Goal: Task Accomplishment & Management: Manage account settings

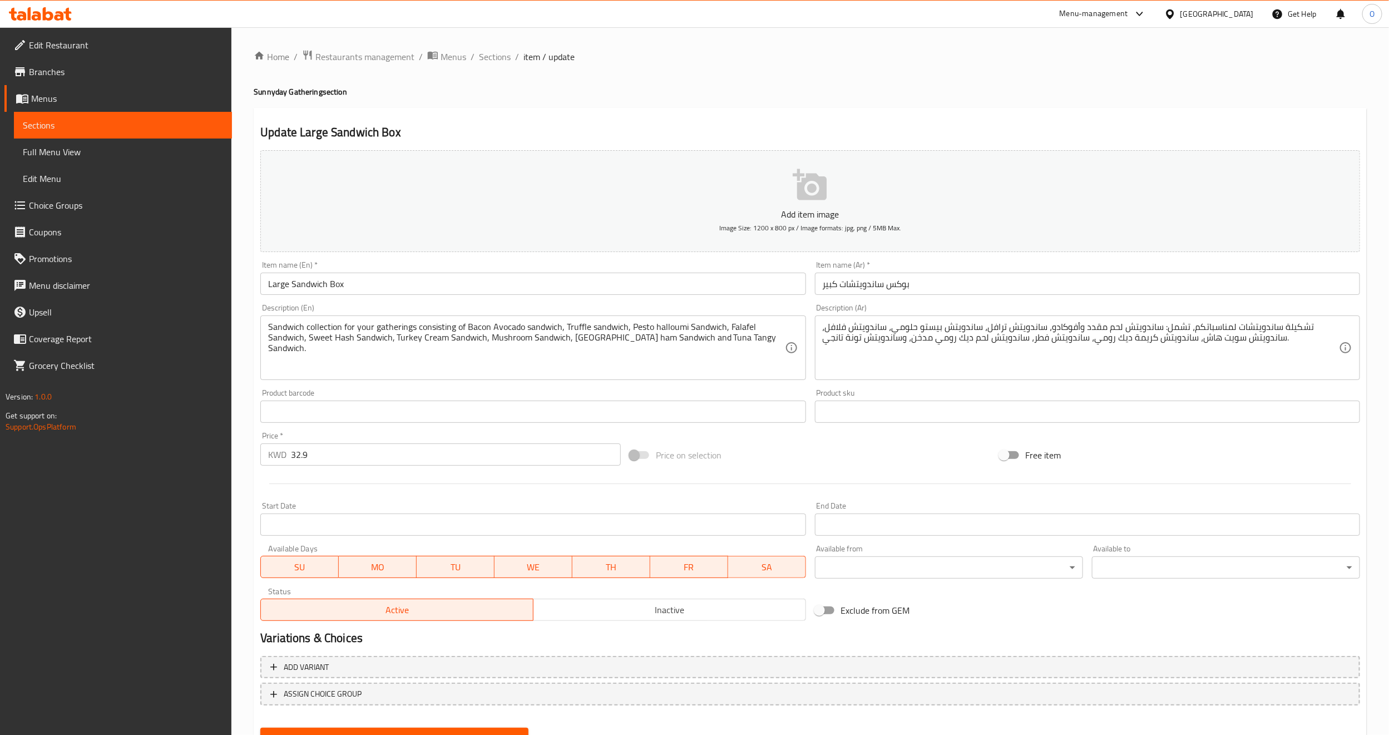
click at [391, 288] on input "Large Sandwich Box" at bounding box center [532, 284] width 545 height 22
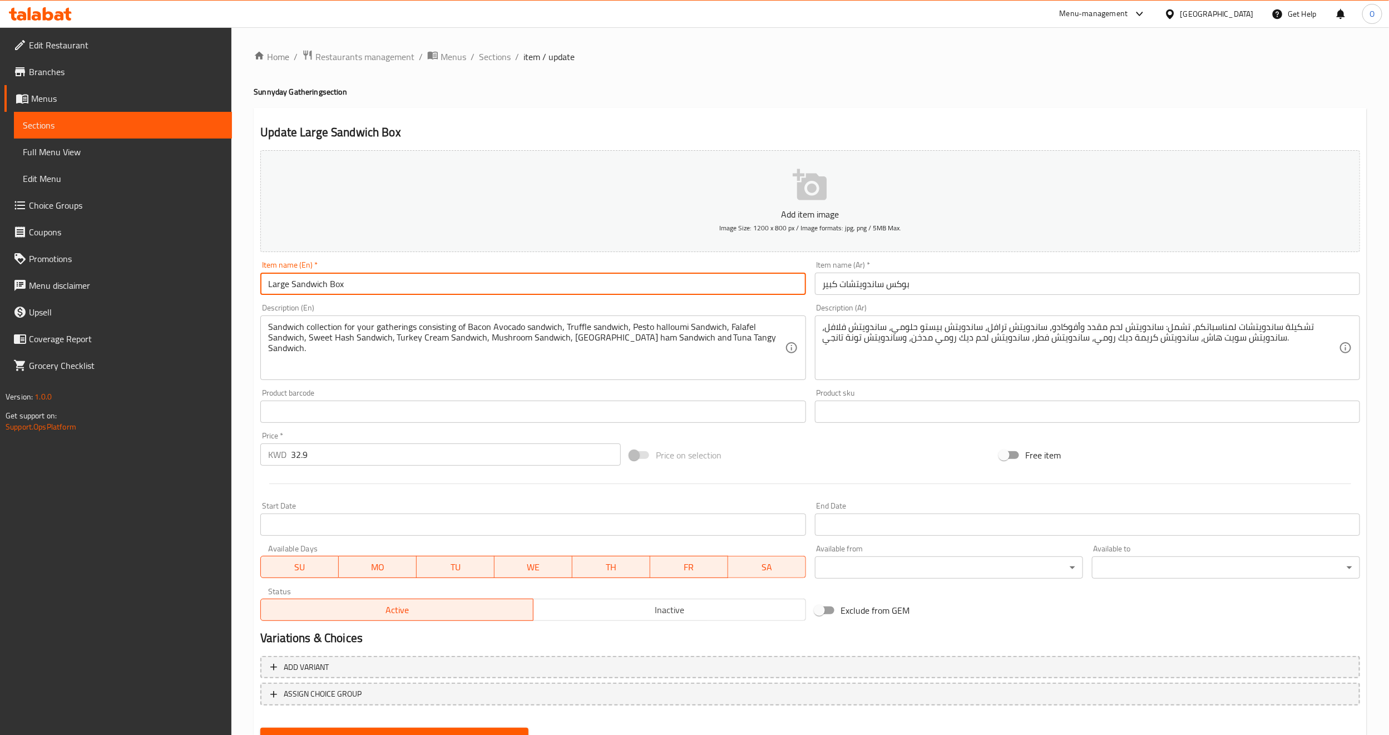
click at [391, 288] on input "Large Sandwich Box" at bounding box center [532, 284] width 545 height 22
click at [411, 280] on input "Large Sandwich Box" at bounding box center [532, 284] width 545 height 22
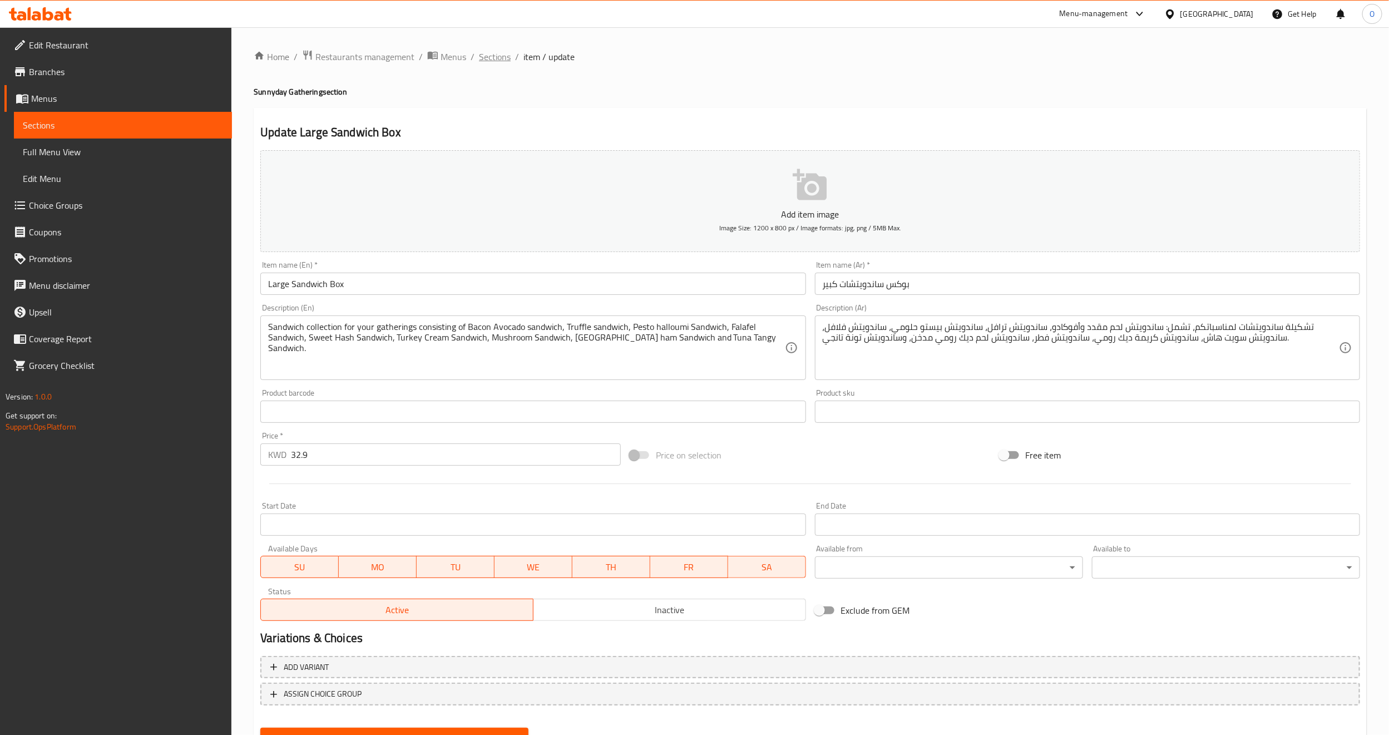
drag, startPoint x: 496, startPoint y: 65, endPoint x: 497, endPoint y: 50, distance: 15.1
click at [496, 66] on div "Home / Restaurants management / Menus / Sections / item / update Sunnyday Gathe…" at bounding box center [810, 407] width 1113 height 714
click at [494, 51] on span "Sections" at bounding box center [495, 56] width 32 height 13
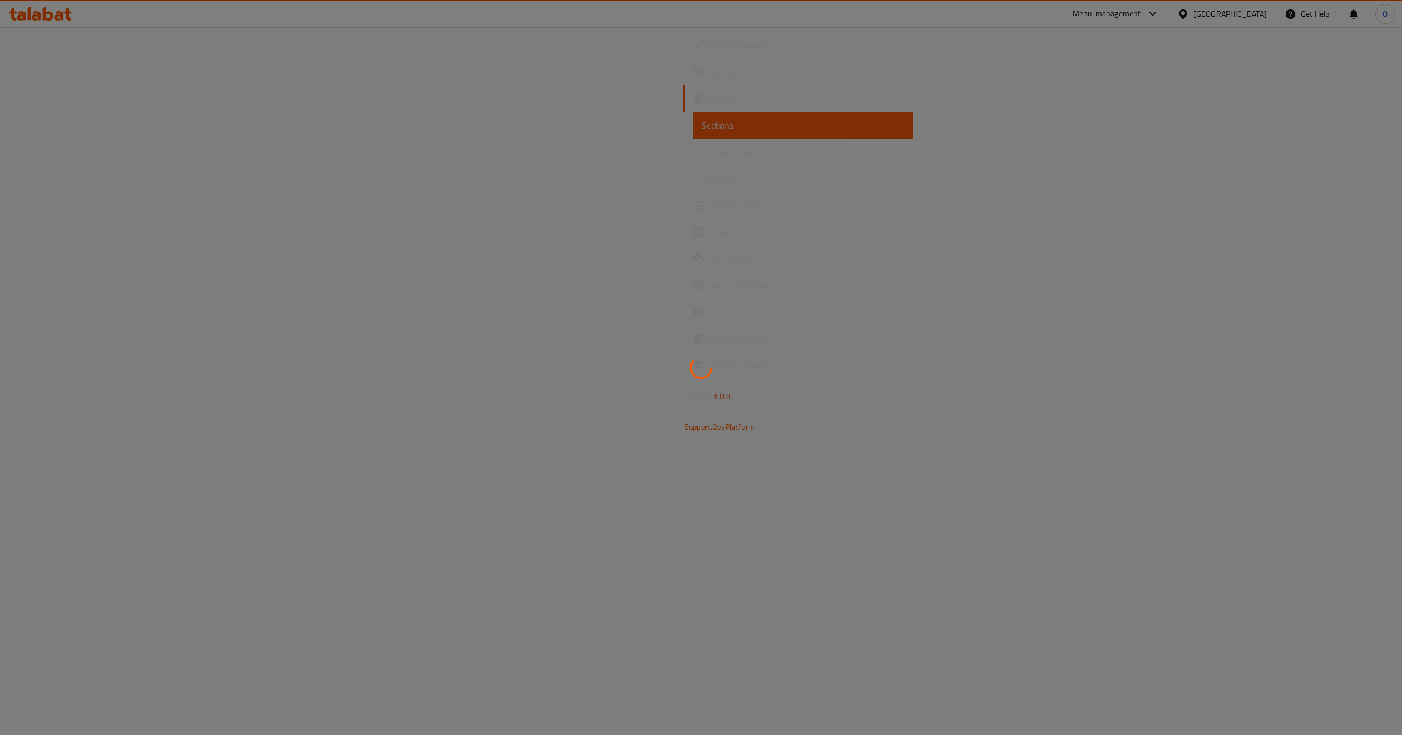
click at [546, 74] on div at bounding box center [701, 367] width 1402 height 735
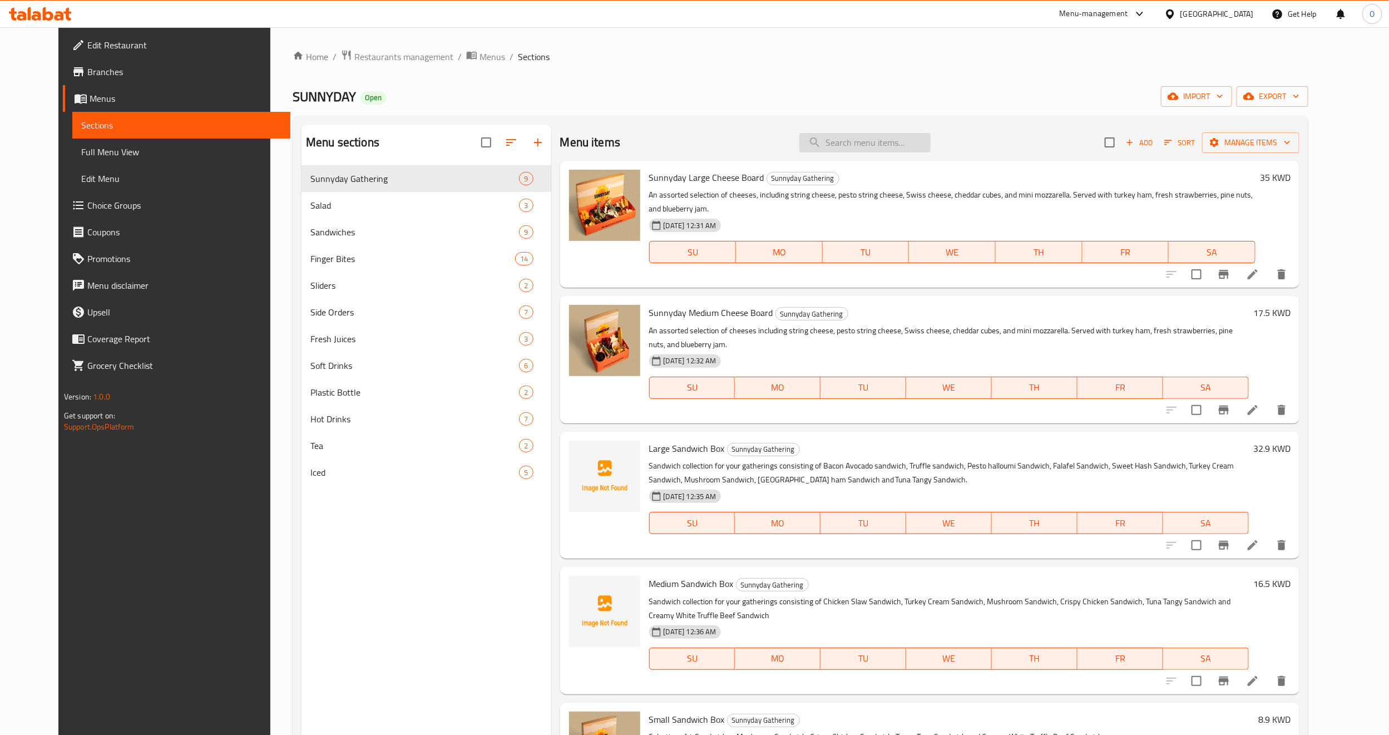
click at [910, 147] on input "search" at bounding box center [865, 142] width 131 height 19
paste input "Large Sandwich Box"
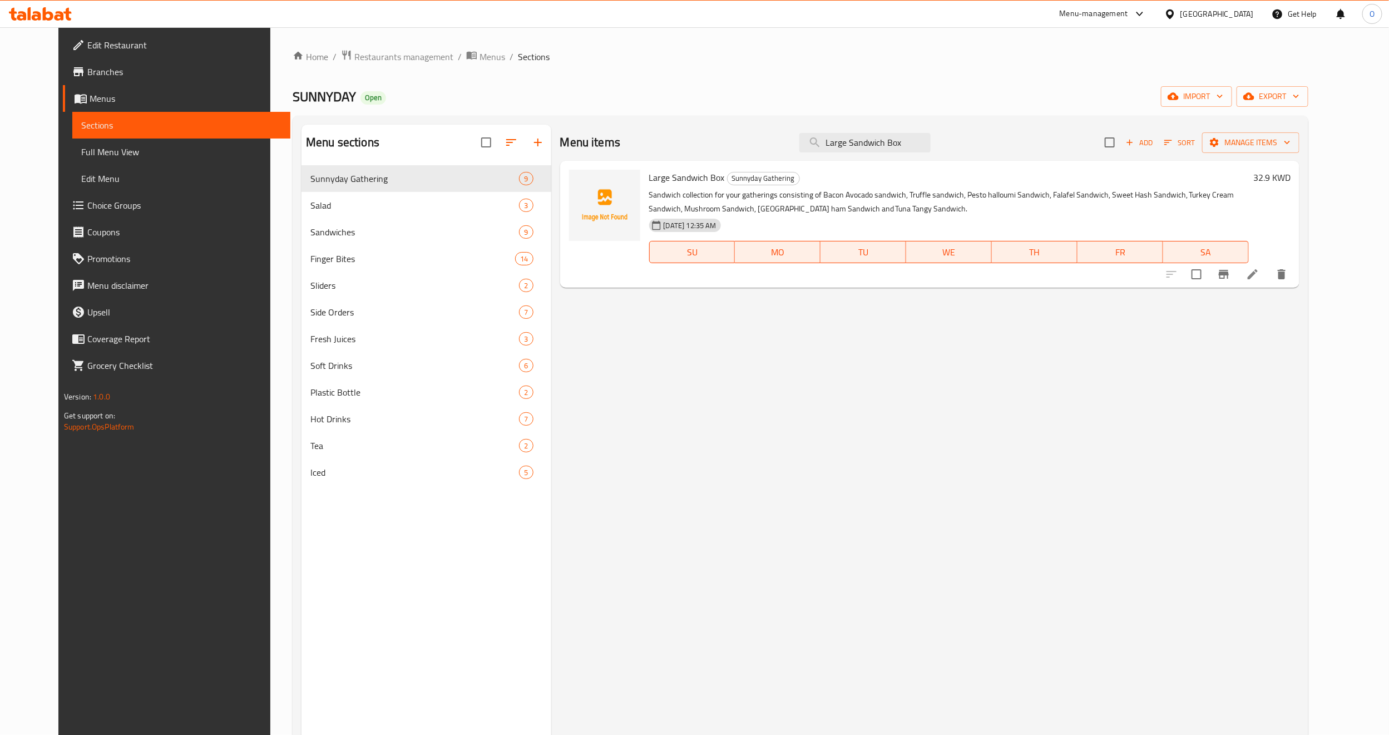
type input "Large Sandwich Box"
click at [1260, 277] on icon at bounding box center [1252, 274] width 13 height 13
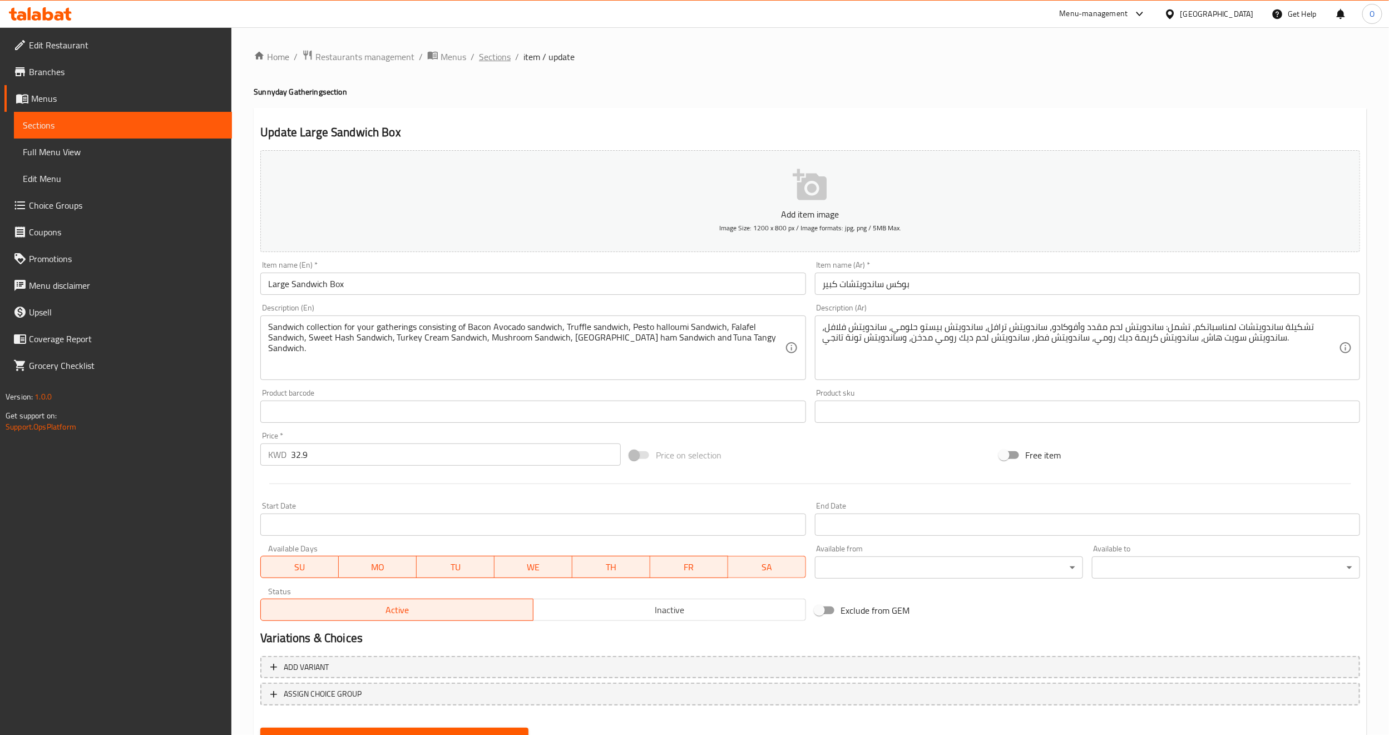
click at [496, 65] on div "Home / Restaurants management / Menus / Sections / item / update Sunnyday Gathe…" at bounding box center [810, 407] width 1113 height 714
click at [492, 57] on span "Sections" at bounding box center [495, 56] width 32 height 13
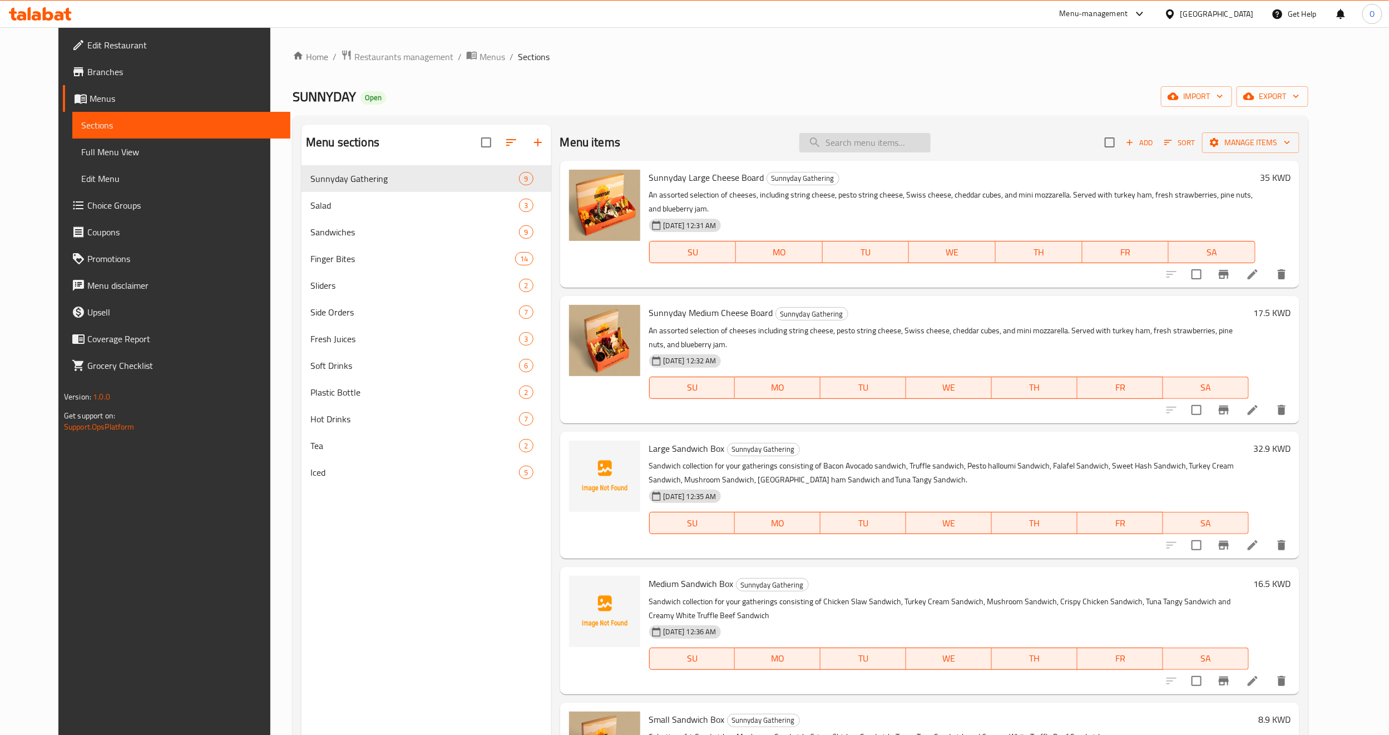
paste input "Large Sandwich Box"
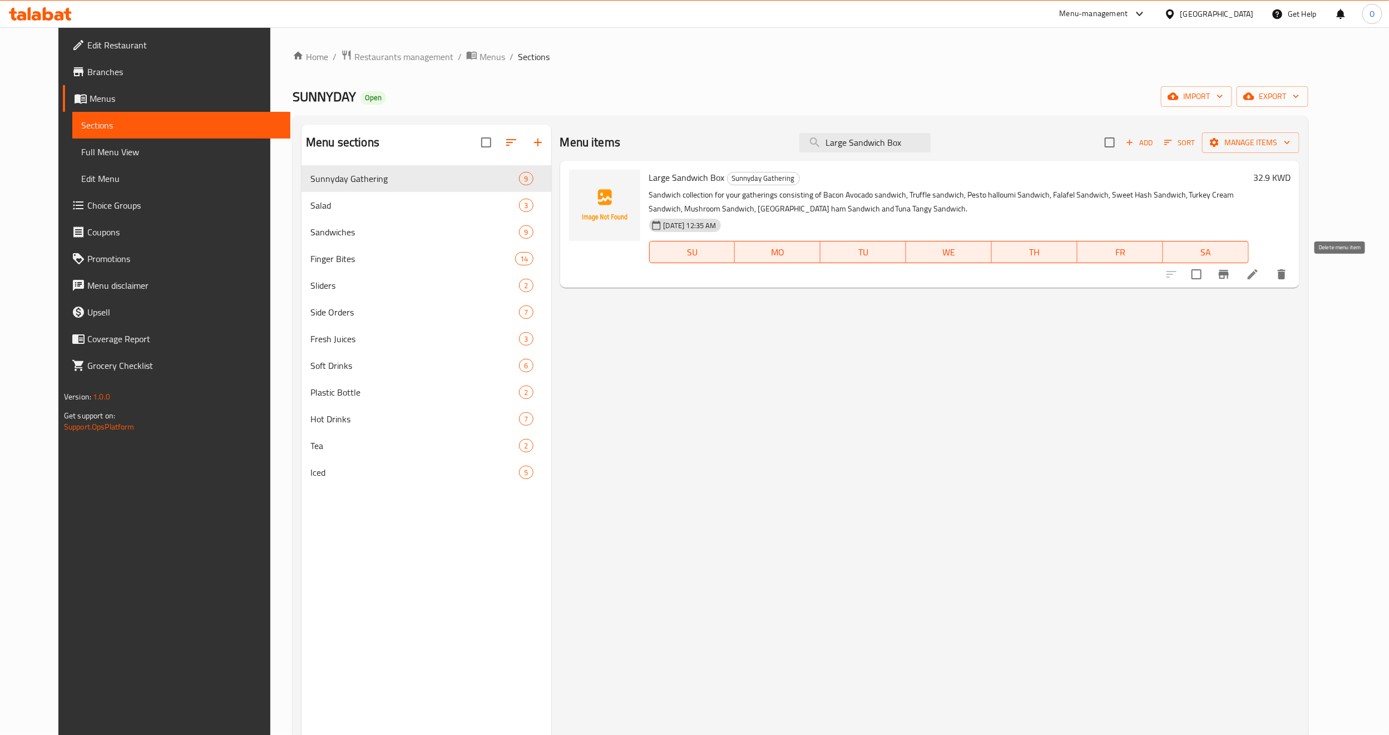
type input "Large Sandwich Box"
click at [1286, 273] on icon "delete" at bounding box center [1282, 274] width 8 height 10
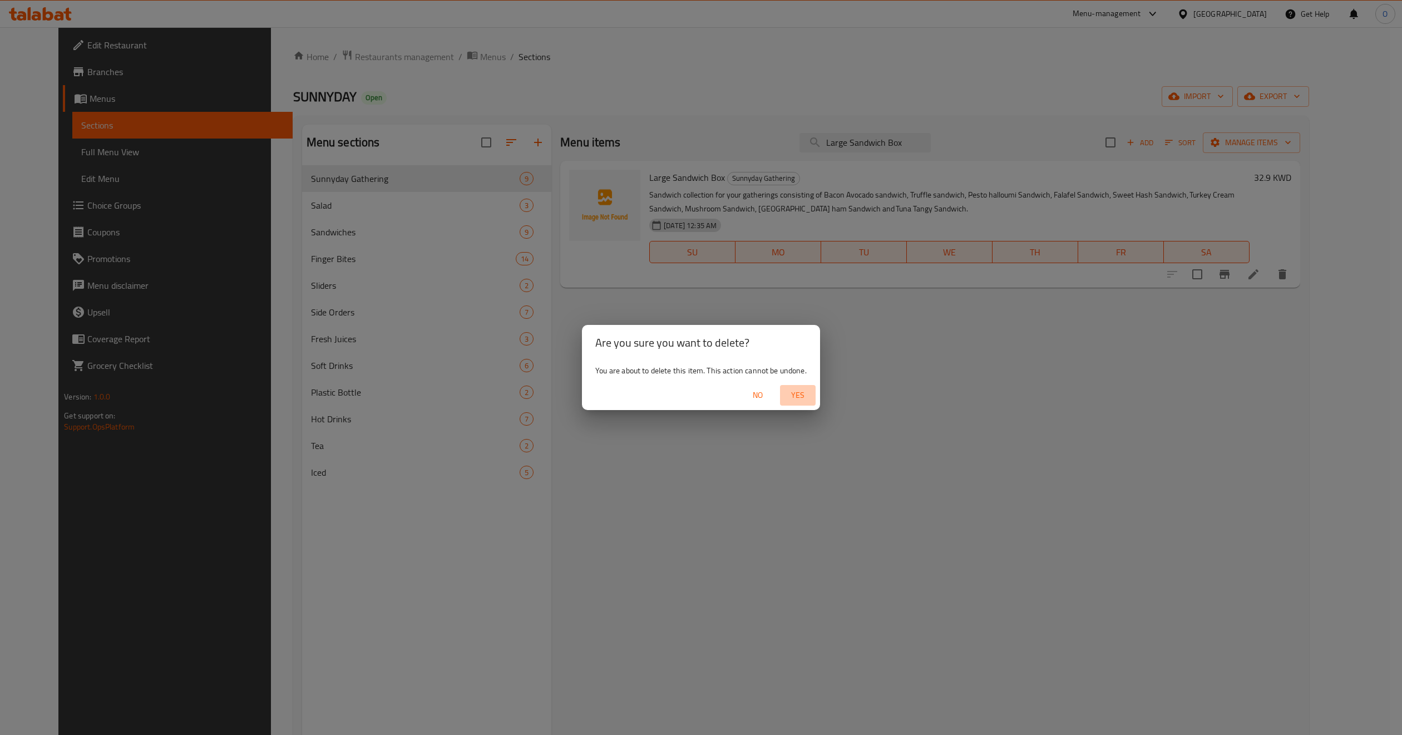
click at [799, 395] on span "Yes" at bounding box center [798, 395] width 27 height 14
